Goal: Task Accomplishment & Management: Use online tool/utility

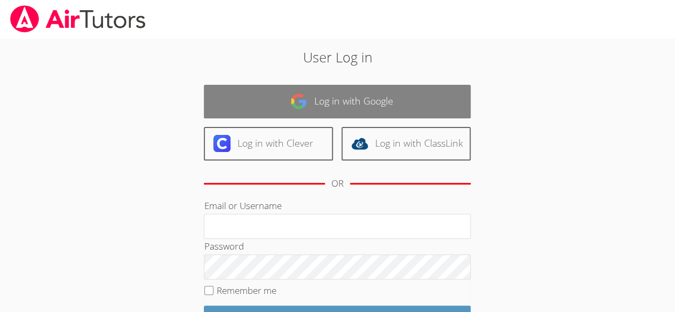
click at [432, 105] on link "Log in with Google" at bounding box center [337, 102] width 267 height 34
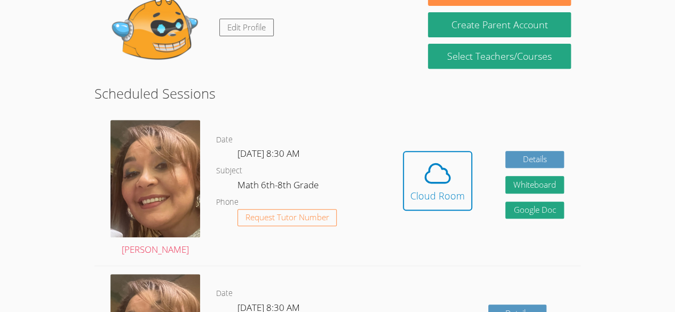
scroll to position [197, 0]
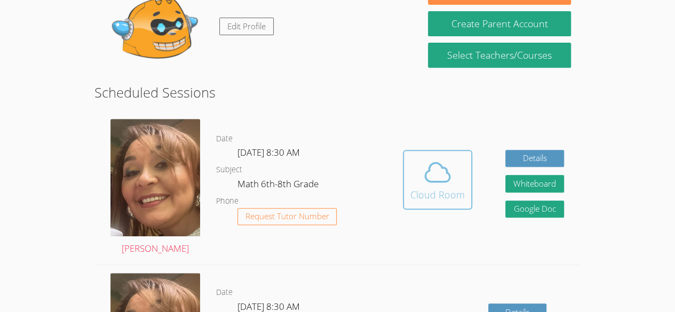
click at [441, 184] on icon at bounding box center [438, 172] width 30 height 30
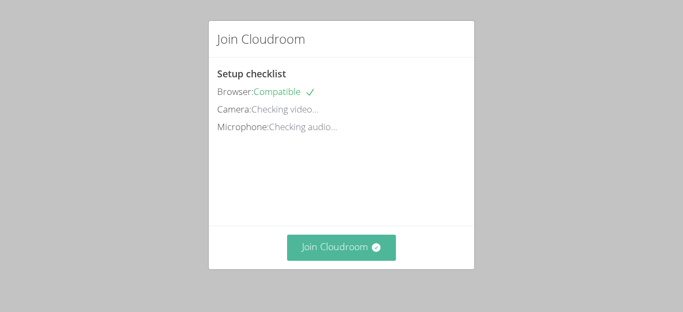
click at [336, 240] on button "Join Cloudroom" at bounding box center [341, 248] width 109 height 26
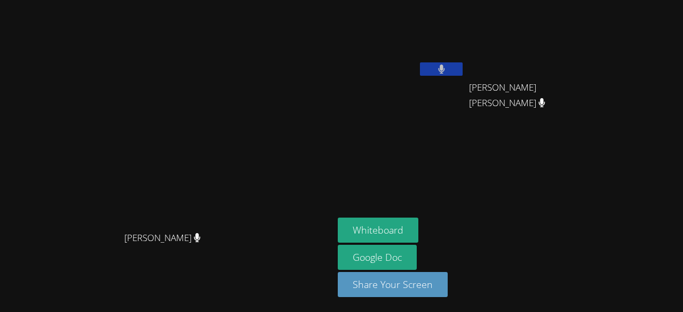
click at [594, 74] on video at bounding box center [532, 40] width 127 height 72
click at [418, 227] on button "Whiteboard" at bounding box center [378, 230] width 81 height 25
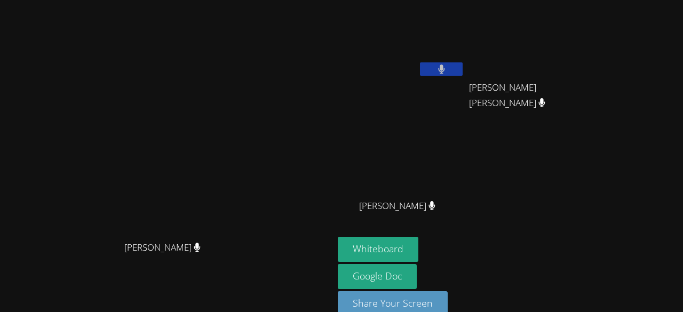
click at [463, 69] on button at bounding box center [441, 68] width 43 height 13
click at [447, 73] on icon at bounding box center [441, 69] width 11 height 9
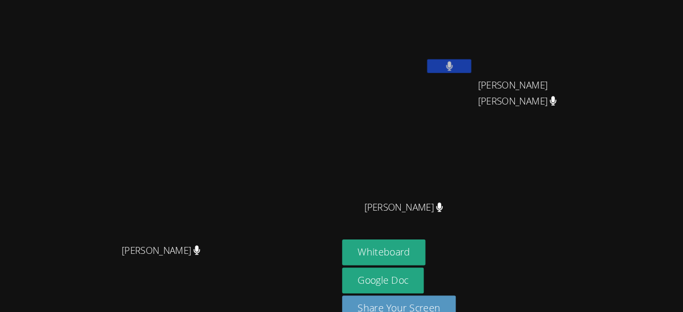
scroll to position [4, 0]
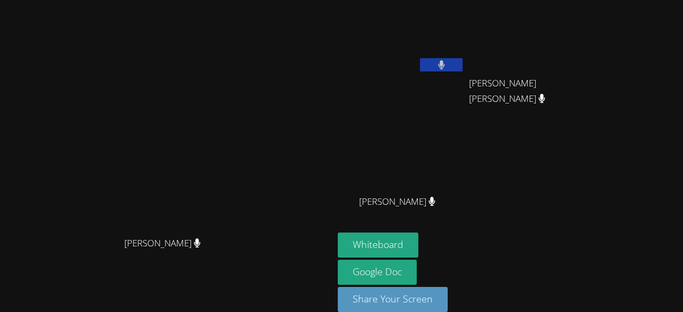
click at [463, 62] on button at bounding box center [441, 64] width 43 height 13
click at [447, 62] on icon at bounding box center [441, 64] width 11 height 9
click at [463, 65] on button at bounding box center [441, 64] width 43 height 13
click at [463, 64] on button at bounding box center [441, 64] width 43 height 13
click at [463, 66] on button at bounding box center [441, 64] width 43 height 13
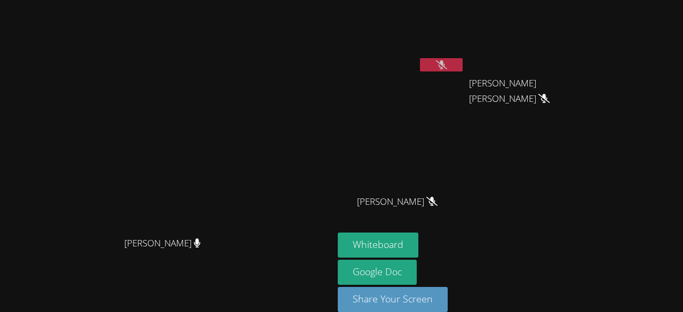
click at [463, 66] on button at bounding box center [441, 64] width 43 height 13
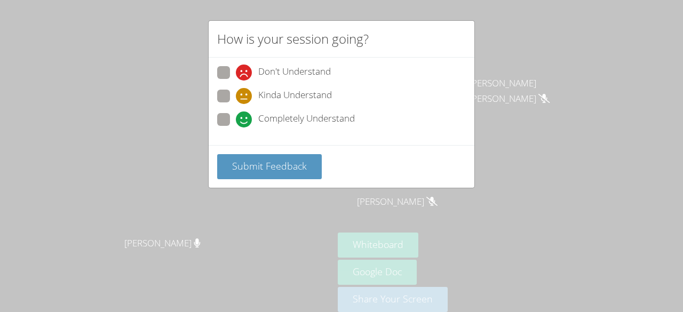
click at [316, 100] on span "Kinda Understand" at bounding box center [295, 96] width 74 height 16
click at [245, 99] on input "Kinda Understand" at bounding box center [240, 94] width 9 height 9
radio input "true"
click at [317, 100] on span "Kinda Understand" at bounding box center [295, 96] width 74 height 16
click at [245, 99] on input "Kinda Understand" at bounding box center [240, 94] width 9 height 9
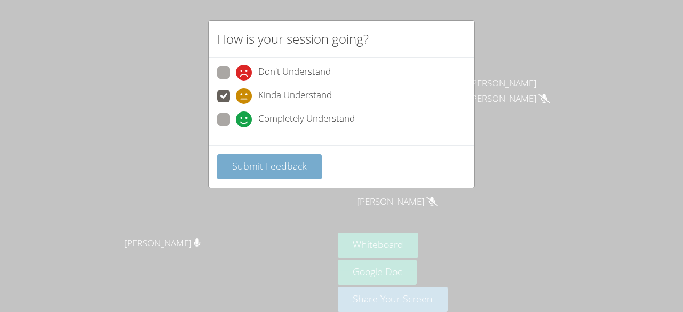
click at [243, 175] on button "Submit Feedback" at bounding box center [269, 166] width 105 height 25
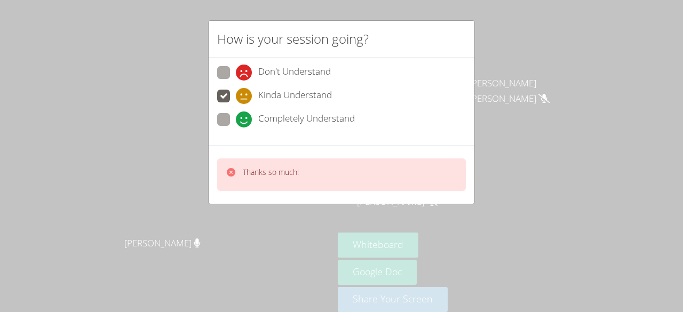
click at [234, 178] on div at bounding box center [231, 174] width 11 height 15
click at [238, 172] on div "Thanks so much!" at bounding box center [262, 174] width 73 height 15
click at [255, 169] on p "Thanks so much!" at bounding box center [271, 172] width 56 height 11
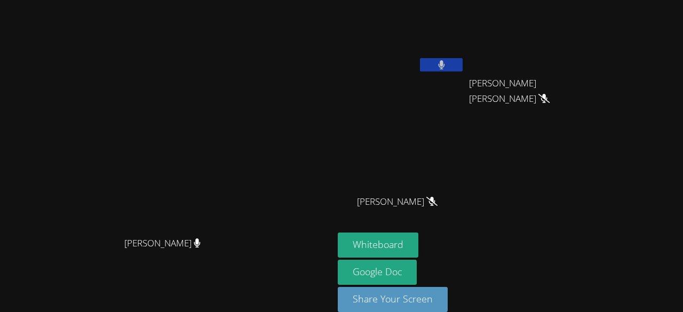
click at [247, 177] on video at bounding box center [167, 140] width 160 height 183
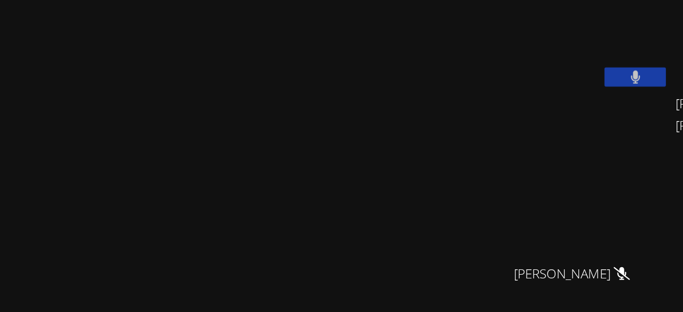
scroll to position [0, 0]
